Goal: Transaction & Acquisition: Purchase product/service

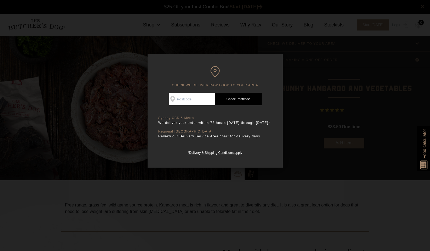
scroll to position [0, 0]
click at [198, 98] on input "Check Availability At" at bounding box center [191, 99] width 46 height 12
type input "2088"
click at [240, 102] on link "Check Postcode" at bounding box center [238, 99] width 46 height 12
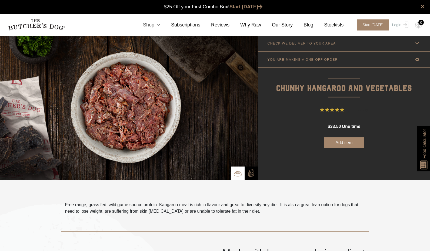
click at [158, 23] on icon at bounding box center [157, 24] width 6 height 5
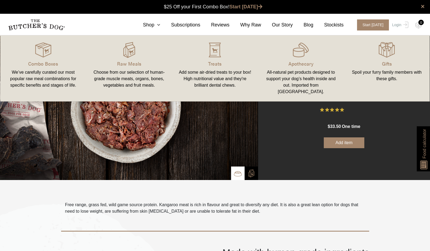
click at [118, 73] on div "Choose from our selection of human-grade muscle meats, organs, bones, vegetable…" at bounding box center [129, 78] width 73 height 19
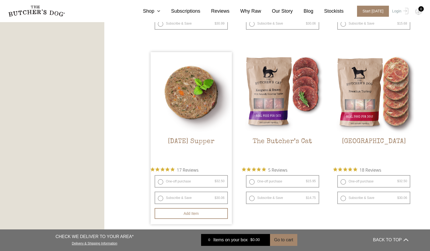
scroll to position [632, 0]
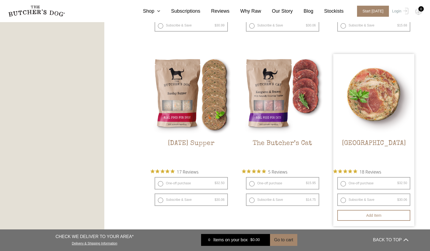
click at [357, 185] on label "One-off purchase $ 32.50 — or subscribe and save 7.5%" at bounding box center [373, 183] width 73 height 12
radio input "true"
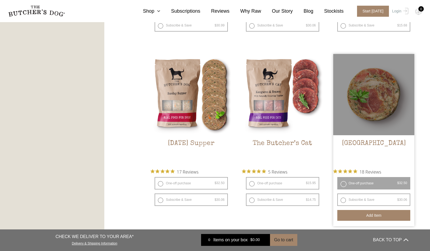
click at [375, 215] on button "Add item" at bounding box center [373, 215] width 73 height 11
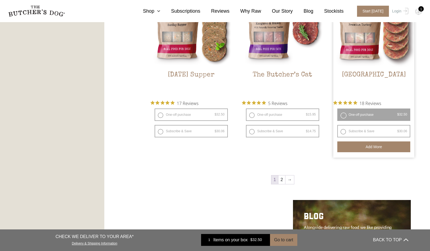
scroll to position [700, 0]
click at [289, 181] on link "→" at bounding box center [289, 180] width 9 height 9
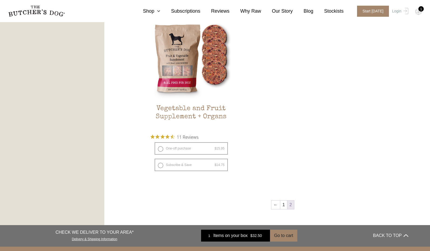
scroll to position [320, 0]
click at [283, 203] on link "1" at bounding box center [283, 204] width 7 height 9
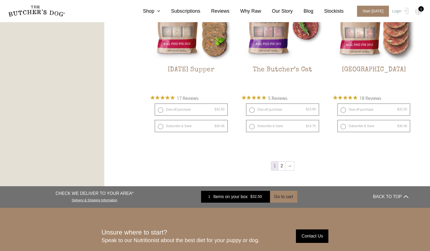
scroll to position [640, 0]
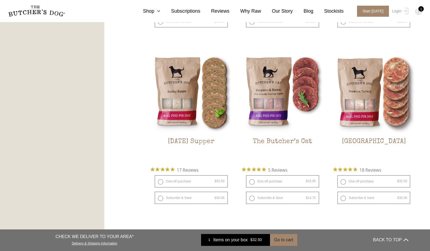
click at [419, 10] on div "1" at bounding box center [420, 8] width 5 height 5
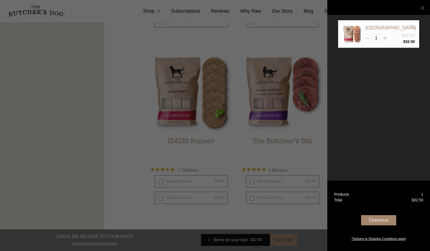
click at [244, 34] on div at bounding box center [215, 125] width 430 height 251
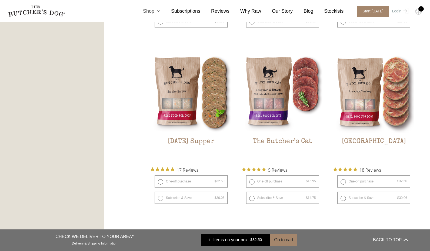
click at [158, 10] on icon at bounding box center [157, 11] width 6 height 5
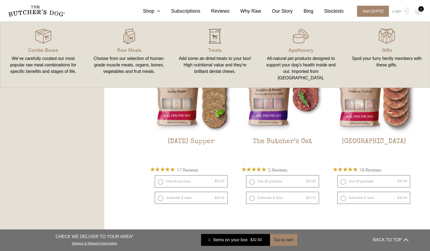
click at [217, 35] on img at bounding box center [215, 36] width 16 height 16
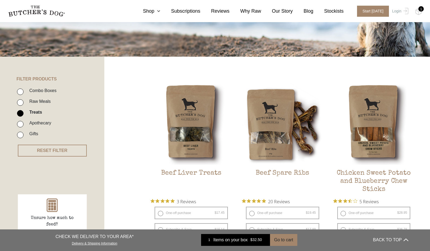
scroll to position [163, 0]
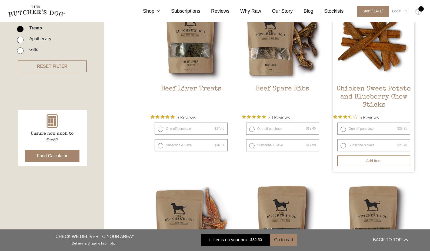
click at [358, 128] on label "One-off purchase $ 28.95 — or subscribe and save 7.5%" at bounding box center [373, 129] width 73 height 12
radio input "true"
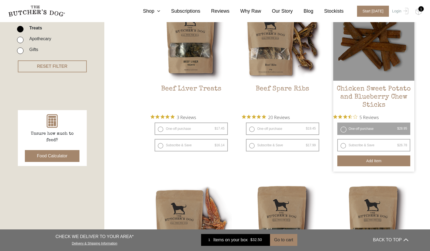
click at [363, 159] on button "Add item" at bounding box center [373, 161] width 73 height 11
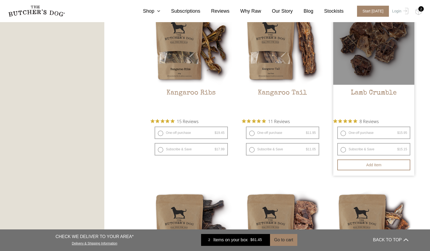
scroll to position [754, 0]
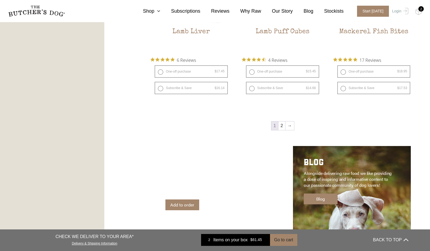
click at [421, 10] on div "2" at bounding box center [420, 8] width 5 height 5
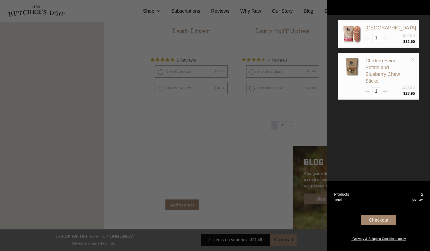
click at [385, 37] on line at bounding box center [385, 38] width 0 height 4
type input "2"
click at [385, 40] on line at bounding box center [385, 38] width 0 height 4
type input "3"
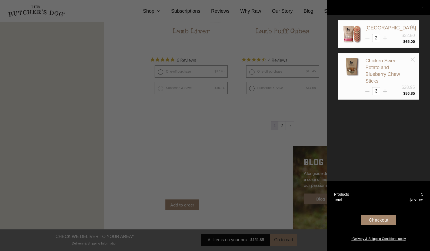
click at [382, 220] on div "Checkout" at bounding box center [378, 220] width 35 height 10
